Goal: Task Accomplishment & Management: Manage account settings

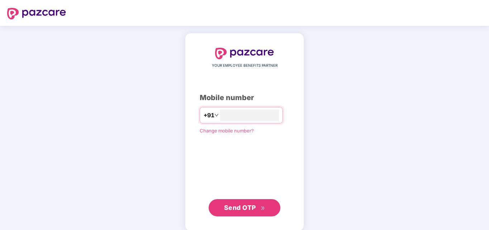
type input "**********"
click at [234, 206] on span "Send OTP" at bounding box center [240, 207] width 32 height 8
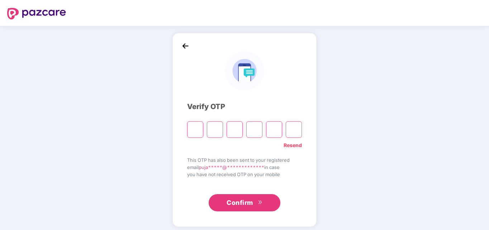
type input "*"
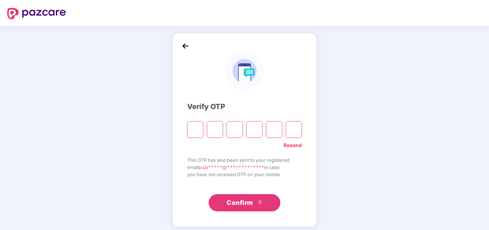
type input "*"
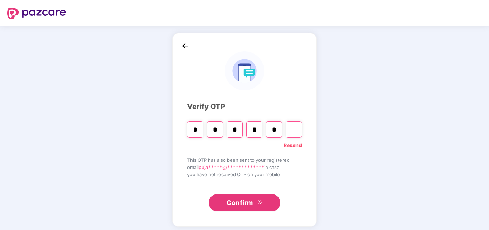
type input "*"
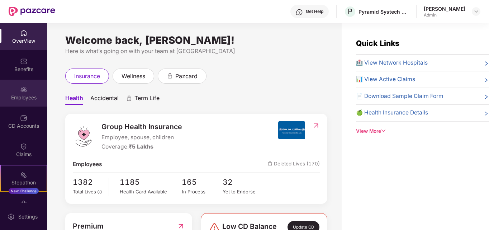
click at [24, 106] on div "Employees" at bounding box center [23, 93] width 47 height 27
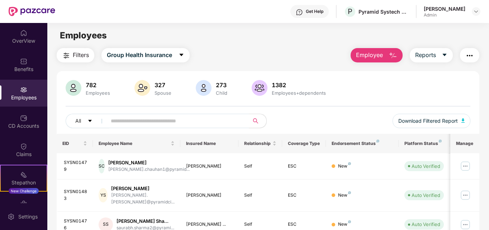
click at [395, 58] on img "button" at bounding box center [393, 55] width 9 height 9
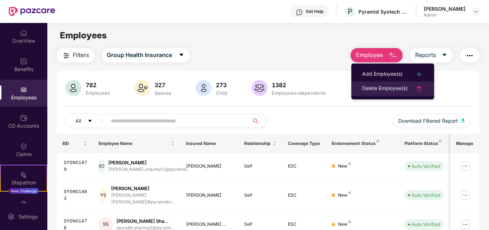
click at [382, 85] on div "Delete Employee(s)" at bounding box center [385, 88] width 46 height 9
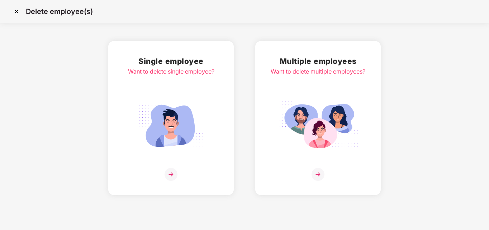
click at [316, 174] on img at bounding box center [318, 174] width 13 height 13
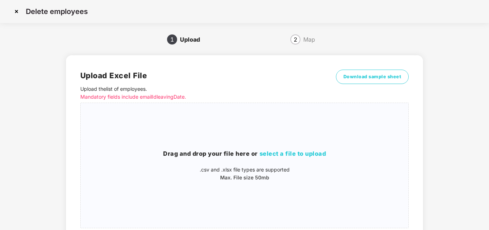
click at [488, 197] on div "Delete employees 1 Upload 2 Map Upload Excel File Upload the list of employees …" at bounding box center [244, 143] width 489 height 287
click at [370, 78] on span "Download sample sheet" at bounding box center [372, 76] width 58 height 7
